Goal: Check status: Check status

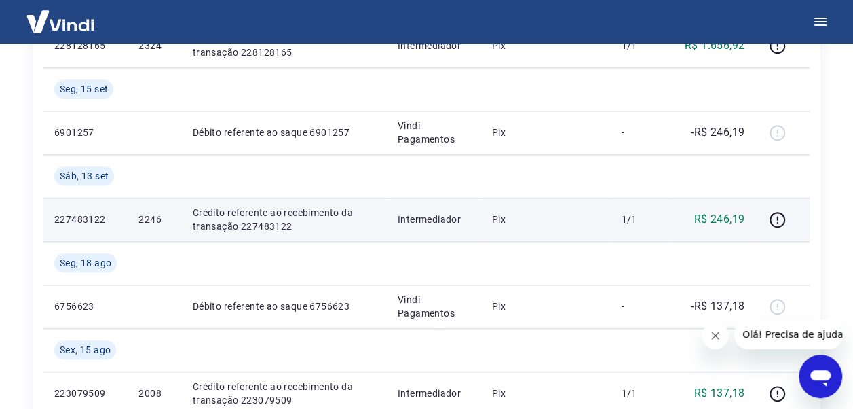
scroll to position [543, 0]
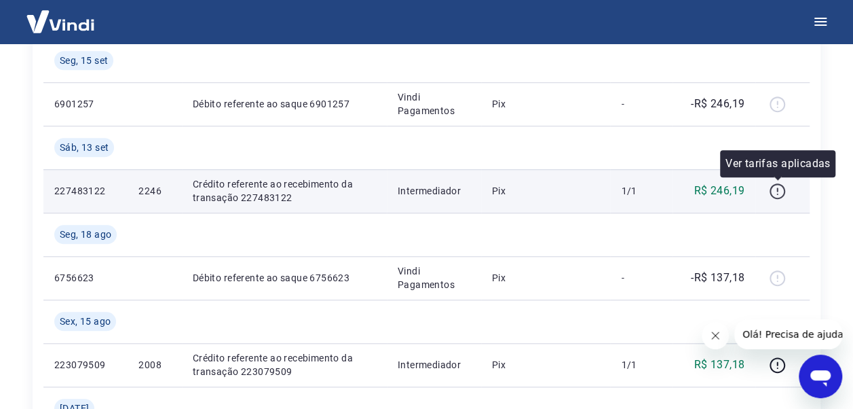
click at [781, 189] on icon "button" at bounding box center [777, 191] width 17 height 17
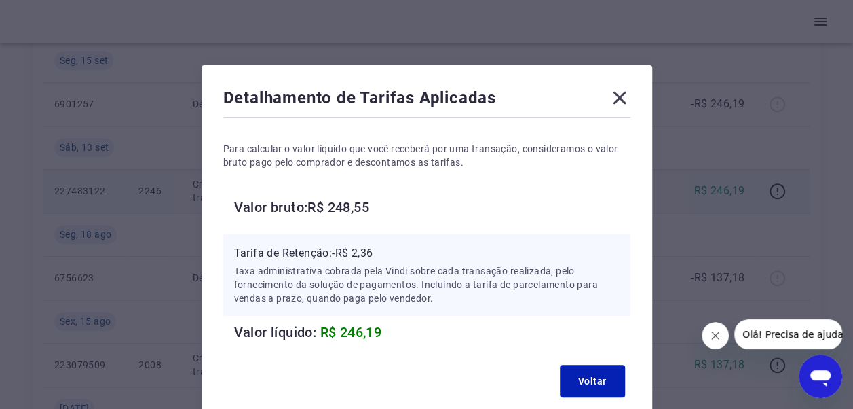
click at [616, 96] on icon at bounding box center [620, 98] width 22 height 22
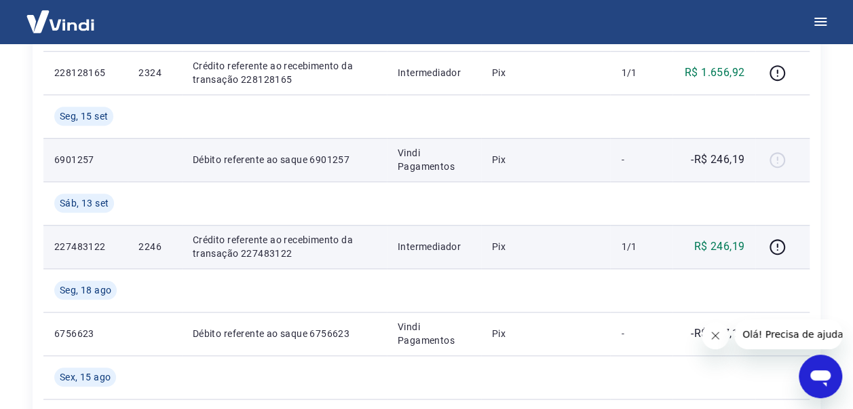
scroll to position [475, 0]
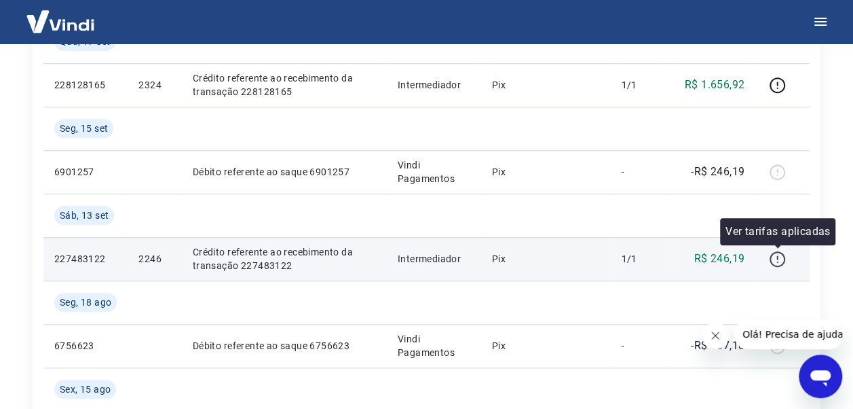
click at [782, 265] on icon "button" at bounding box center [777, 259] width 17 height 17
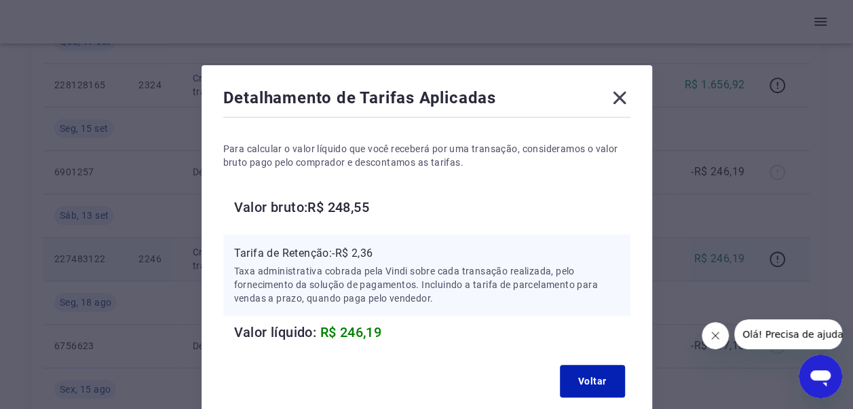
click at [616, 104] on icon at bounding box center [620, 98] width 22 height 22
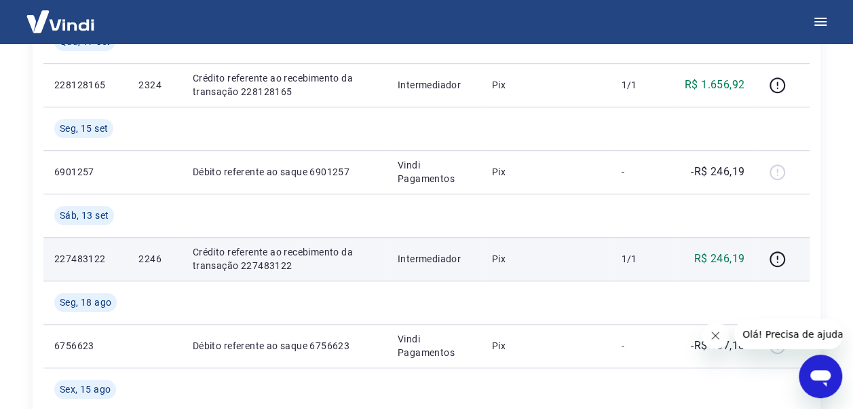
click at [624, 265] on p "1/1" at bounding box center [641, 259] width 40 height 14
click at [782, 265] on icon "button" at bounding box center [777, 259] width 17 height 17
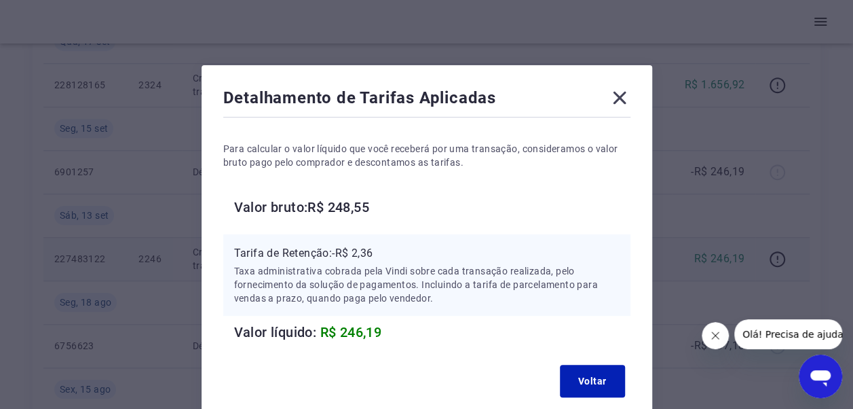
click at [620, 105] on icon at bounding box center [620, 98] width 22 height 22
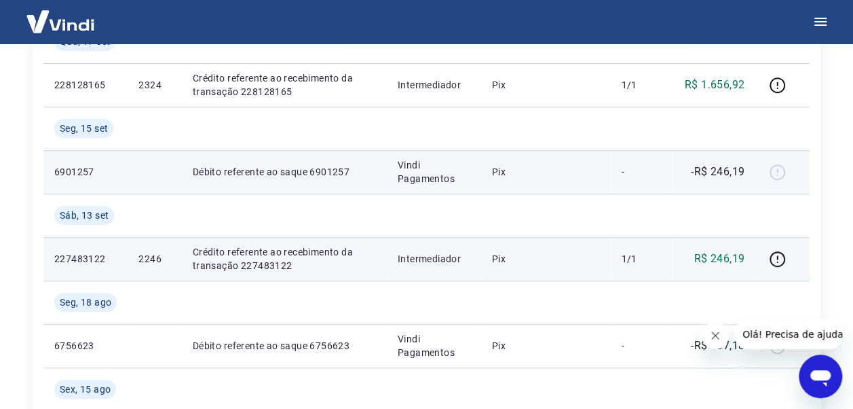
scroll to position [407, 0]
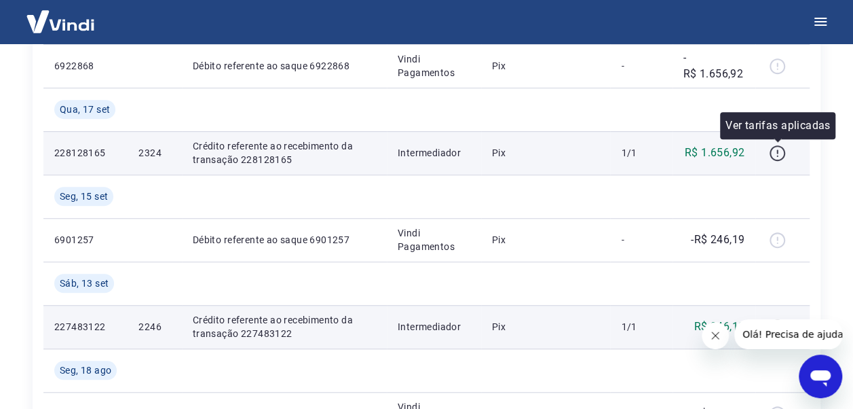
click at [785, 153] on icon "button" at bounding box center [778, 153] width 16 height 16
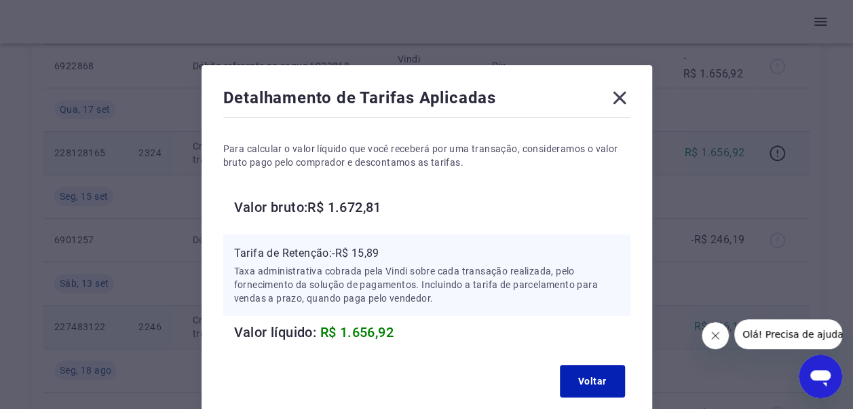
click at [606, 151] on p "Para calcular o valor líquido que você receberá por uma transação, consideramos…" at bounding box center [426, 155] width 407 height 27
click at [621, 92] on icon at bounding box center [620, 98] width 22 height 22
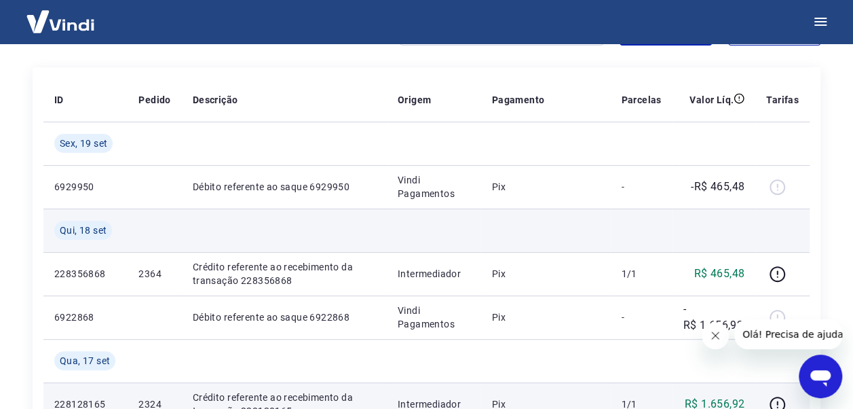
scroll to position [136, 0]
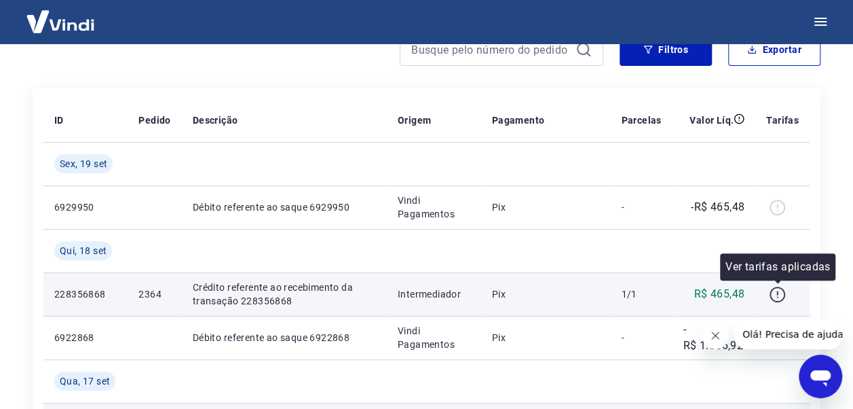
click at [777, 288] on icon "button" at bounding box center [777, 294] width 17 height 17
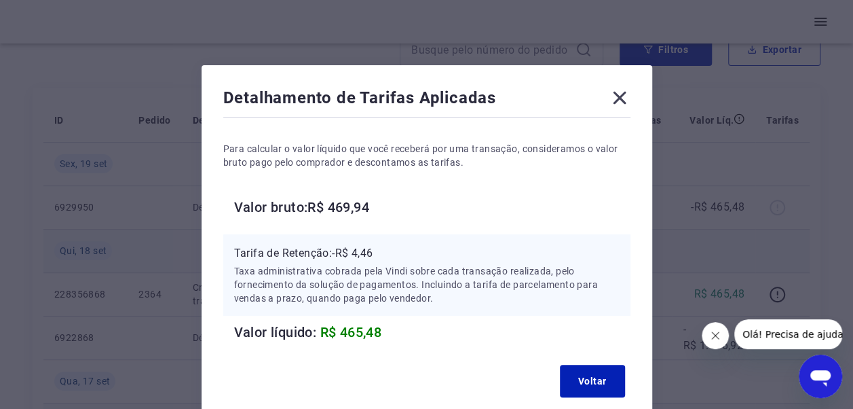
drag, startPoint x: 615, startPoint y: 106, endPoint x: 614, endPoint y: 250, distance: 143.9
click at [615, 106] on icon at bounding box center [620, 98] width 22 height 22
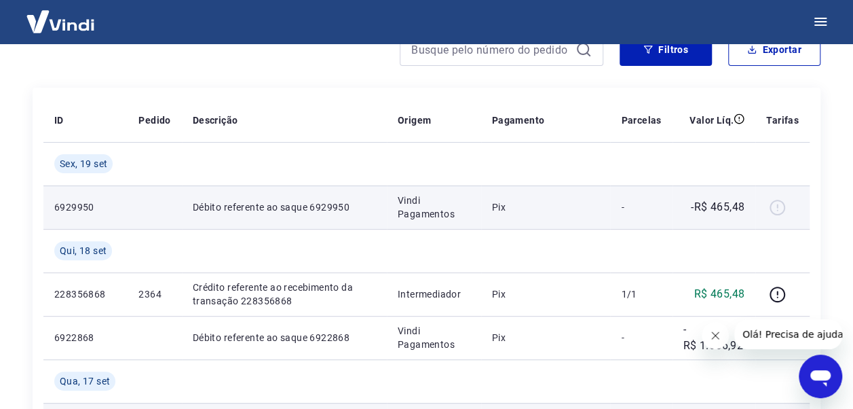
click at [616, 187] on td "-" at bounding box center [641, 206] width 62 height 43
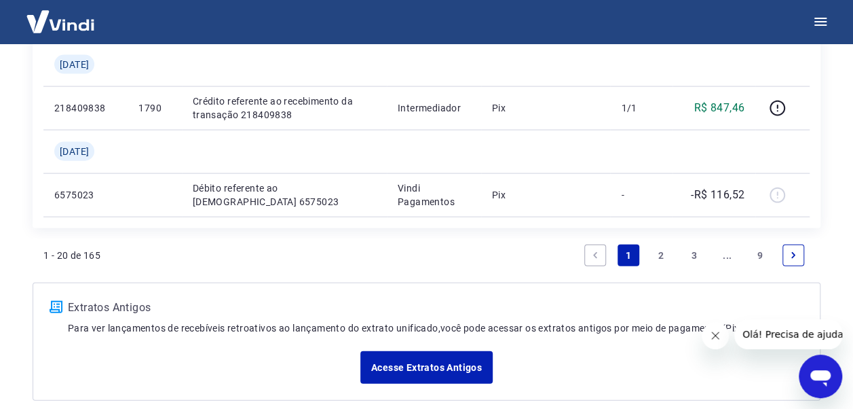
scroll to position [1517, 0]
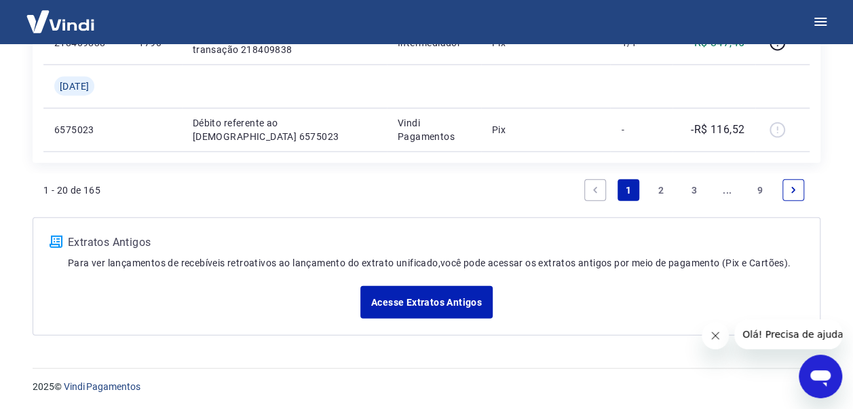
drag, startPoint x: 657, startPoint y: 191, endPoint x: 677, endPoint y: 220, distance: 35.2
click at [657, 191] on link "2" at bounding box center [661, 190] width 22 height 22
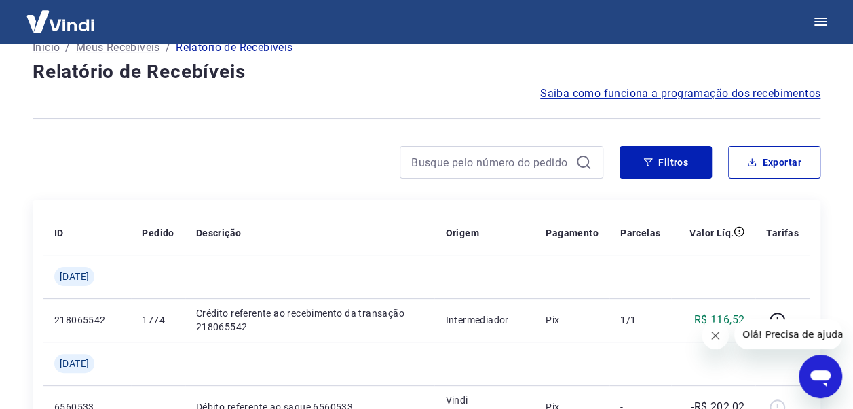
scroll to position [1647, 0]
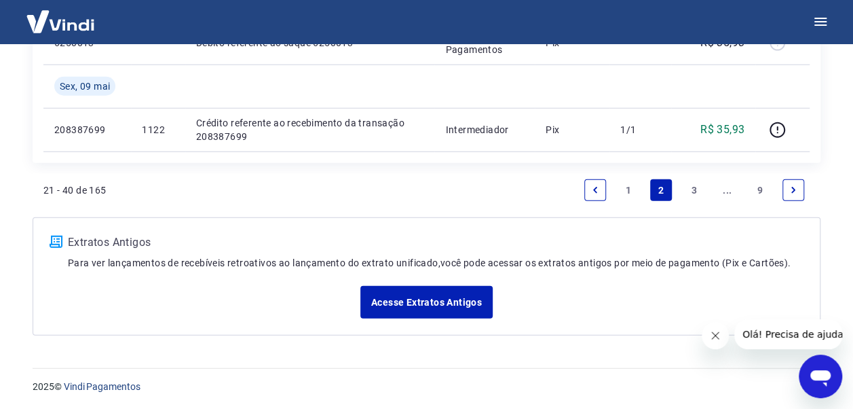
click at [703, 190] on link "3" at bounding box center [695, 190] width 22 height 22
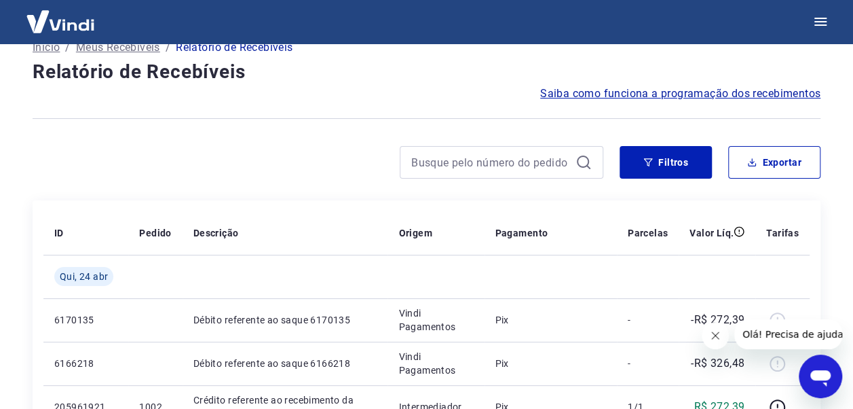
scroll to position [1604, 0]
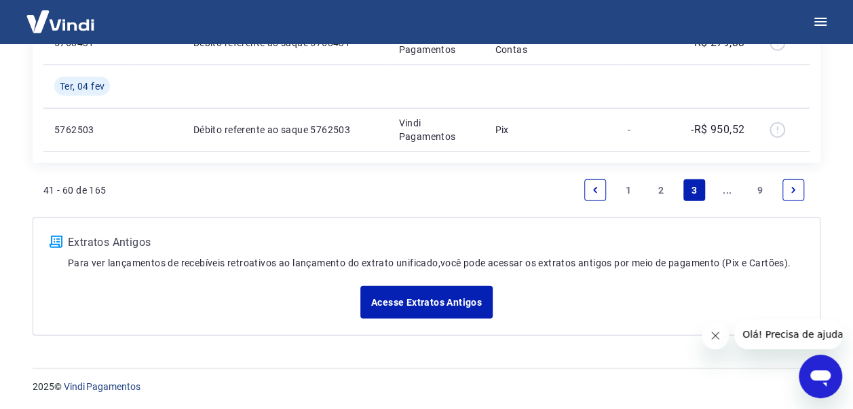
click at [726, 191] on link "..." at bounding box center [728, 190] width 22 height 22
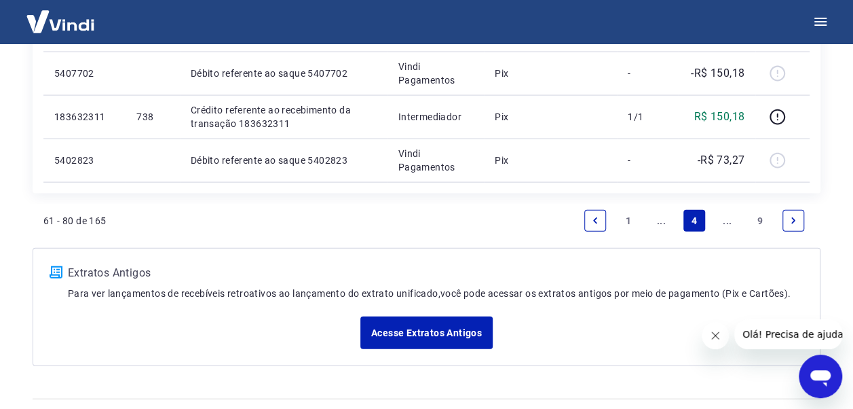
scroll to position [1430, 0]
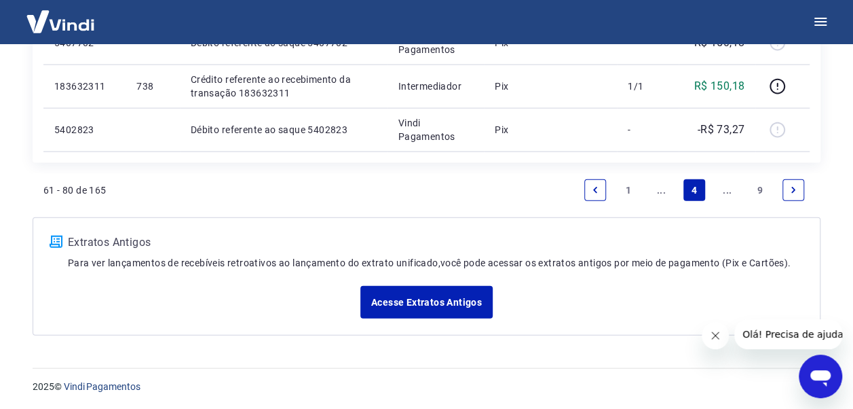
click at [656, 190] on link "..." at bounding box center [661, 190] width 22 height 22
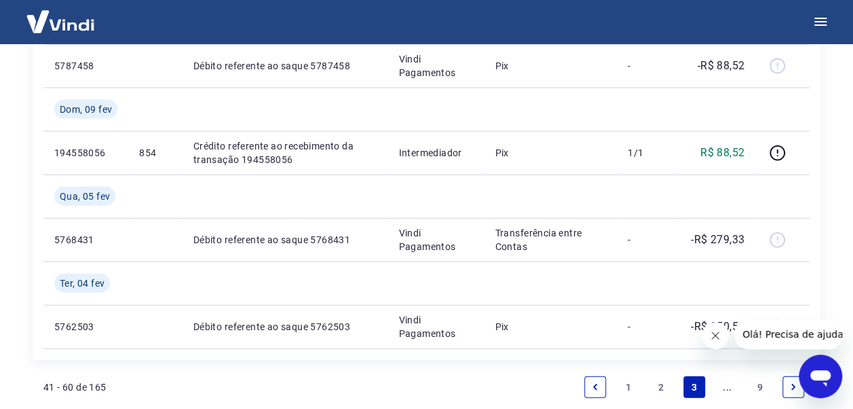
scroll to position [1536, 0]
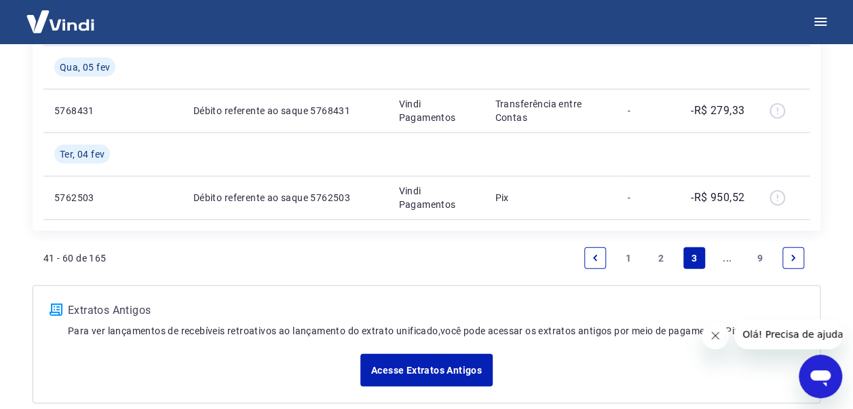
drag, startPoint x: 668, startPoint y: 261, endPoint x: 568, endPoint y: 253, distance: 100.9
click at [668, 261] on link "2" at bounding box center [661, 258] width 22 height 22
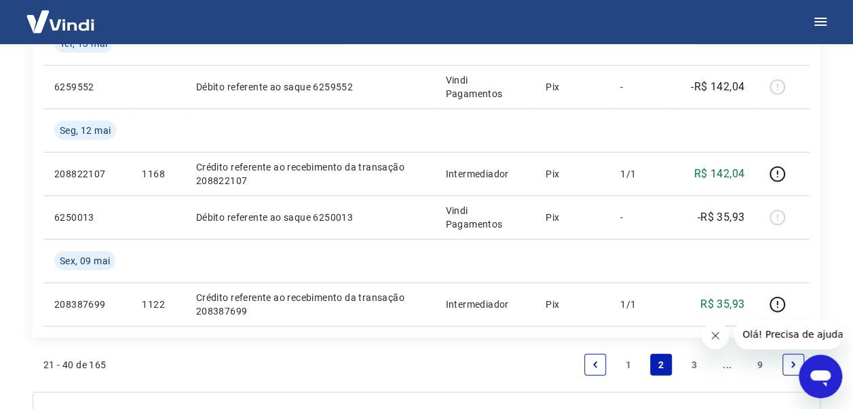
scroll to position [1494, 0]
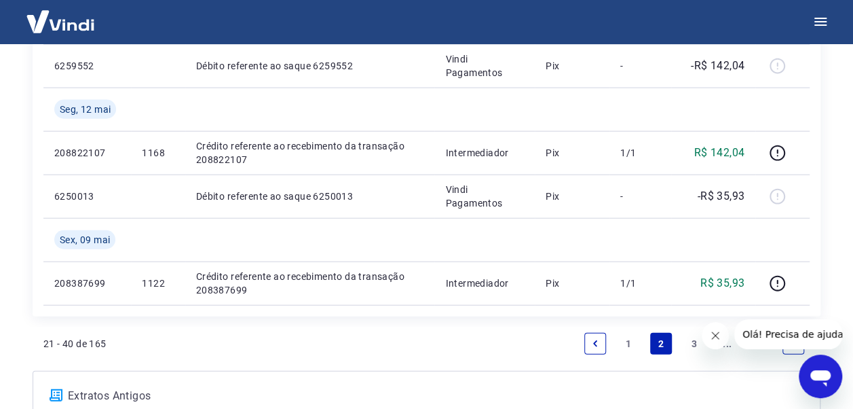
click at [635, 344] on link "1" at bounding box center [629, 344] width 22 height 22
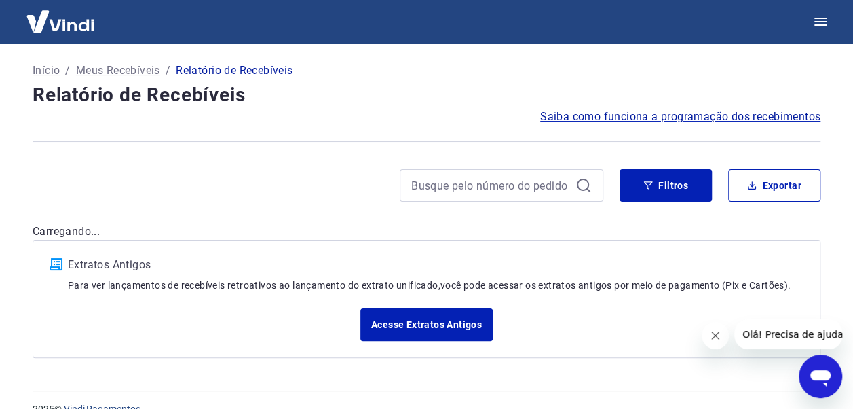
click at [635, 344] on div "Extratos Antigos Para ver lançamentos de recebíveis retroativos ao lançamento d…" at bounding box center [427, 299] width 788 height 118
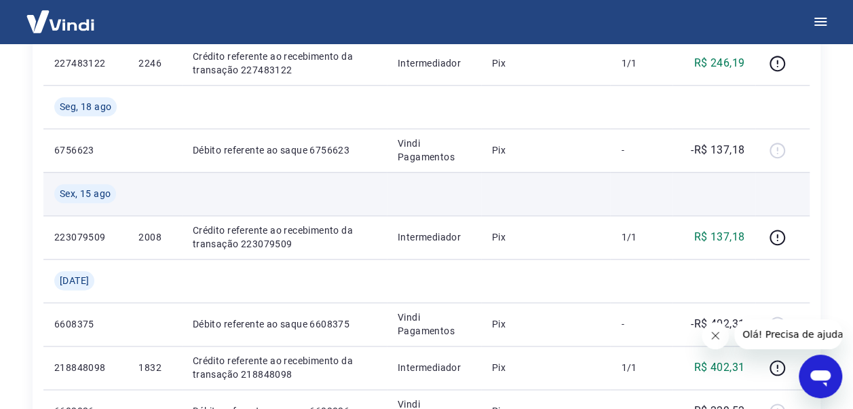
scroll to position [679, 0]
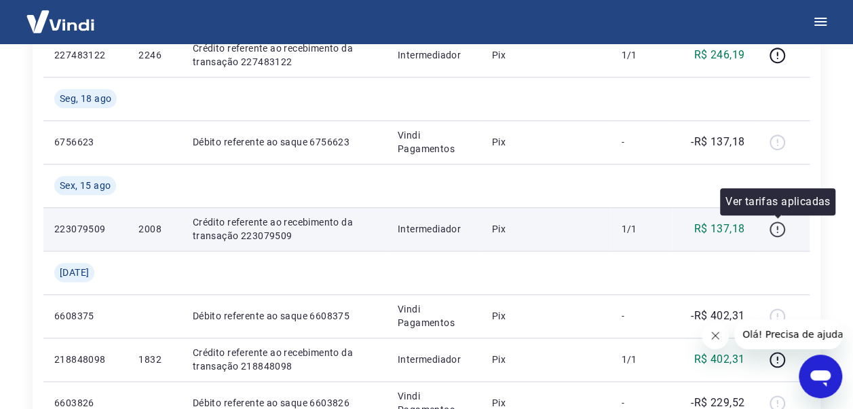
click at [777, 231] on icon "button" at bounding box center [777, 229] width 17 height 17
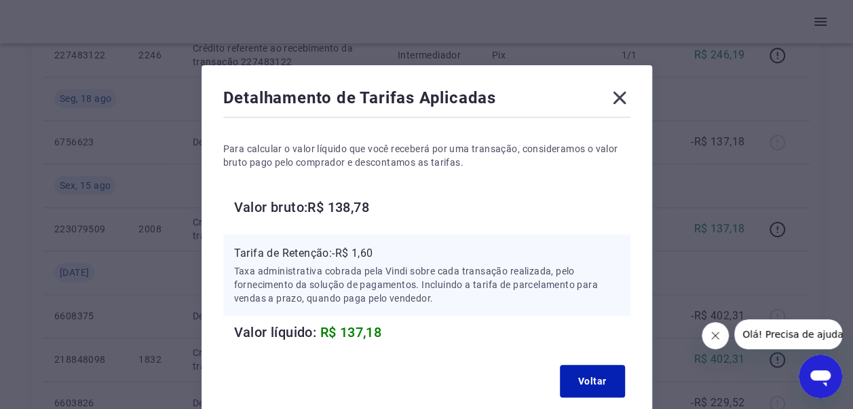
click at [624, 100] on icon at bounding box center [620, 98] width 22 height 22
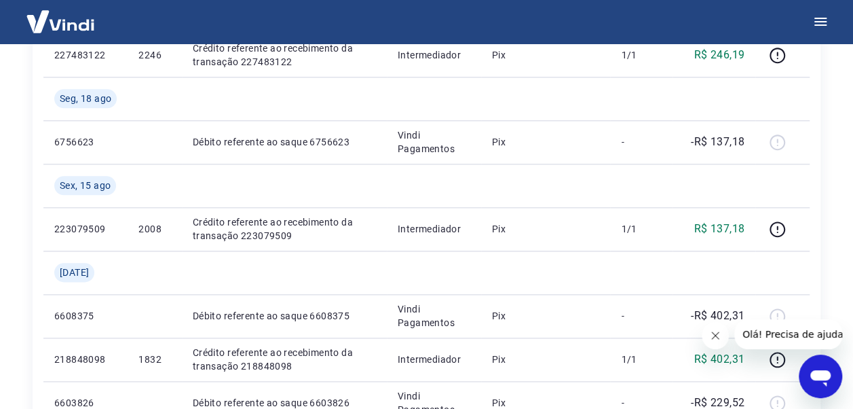
scroll to position [321, 0]
